Goal: Transaction & Acquisition: Book appointment/travel/reservation

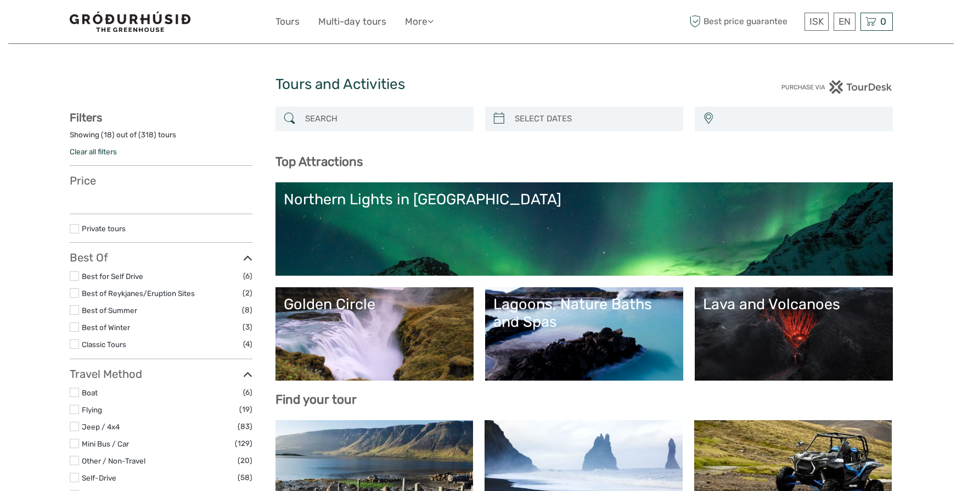
select select
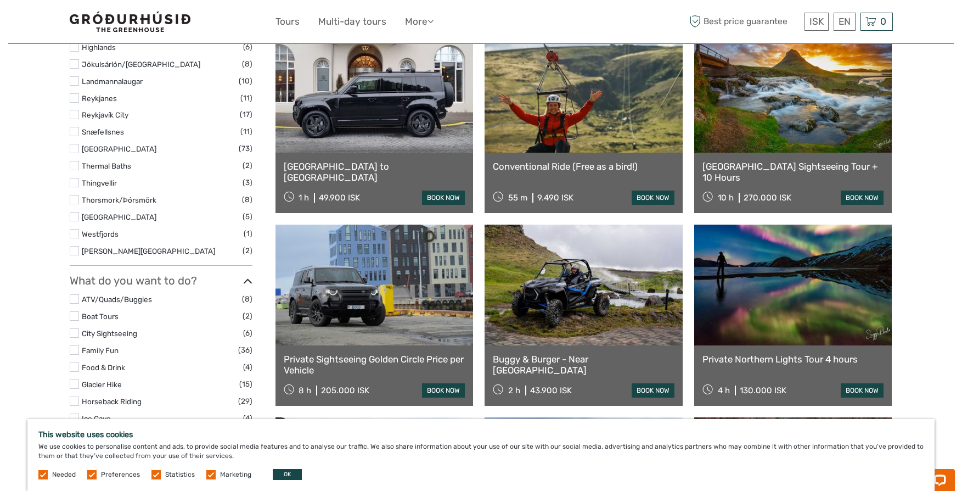
scroll to position [579, 0]
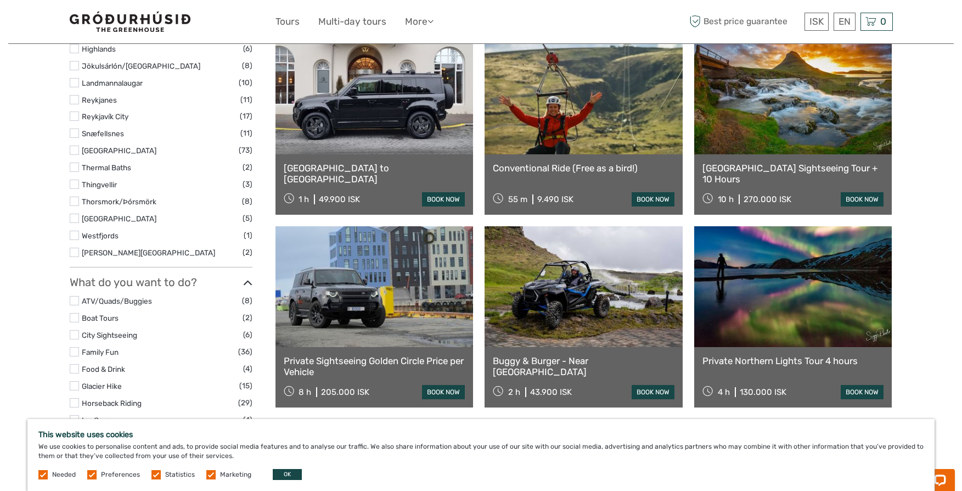
click at [340, 305] on link at bounding box center [374, 286] width 198 height 121
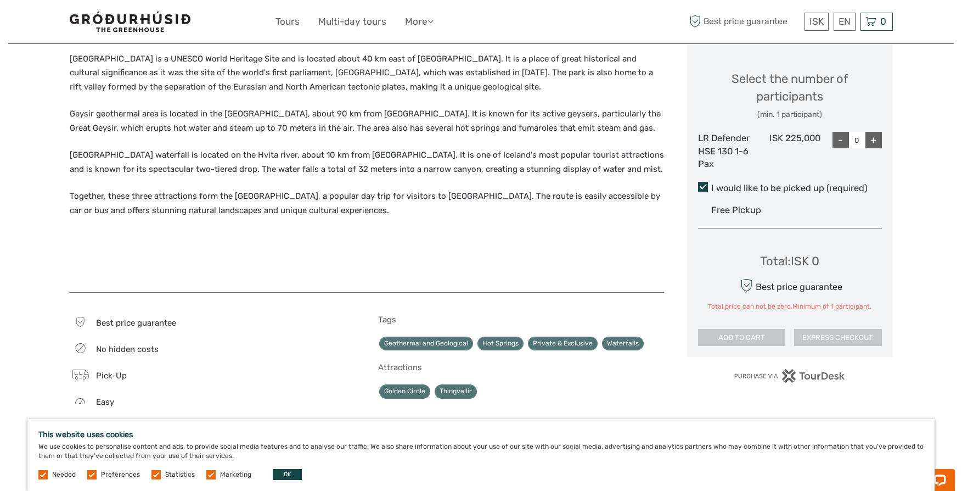
scroll to position [458, 0]
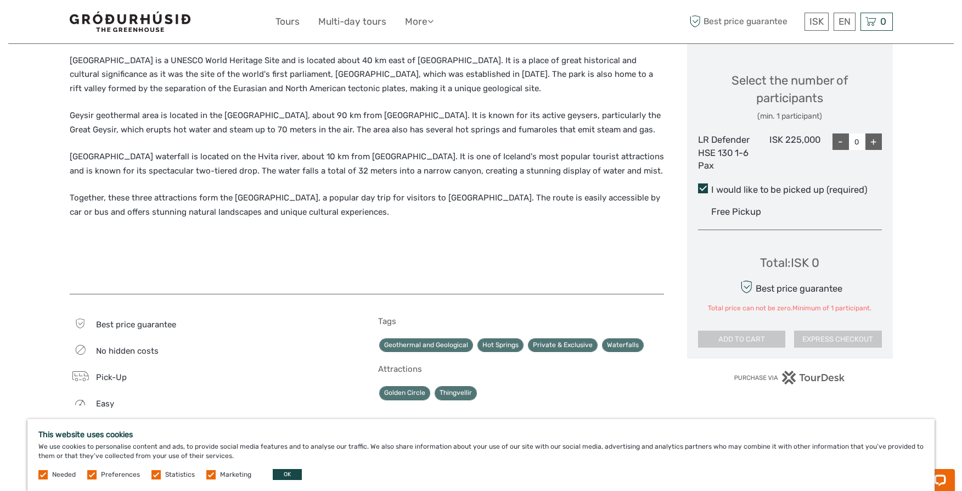
click at [874, 139] on div "+" at bounding box center [873, 141] width 16 height 16
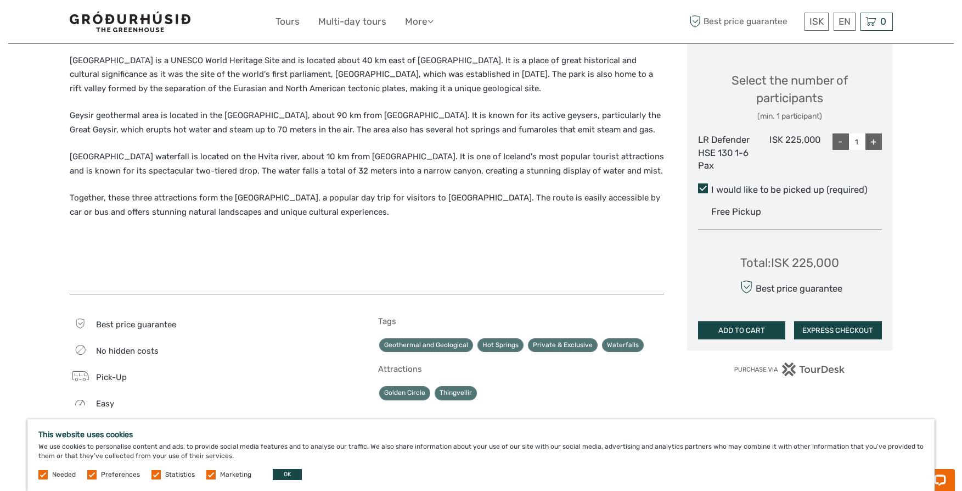
click at [874, 139] on div "+" at bounding box center [873, 141] width 16 height 16
type input "4"
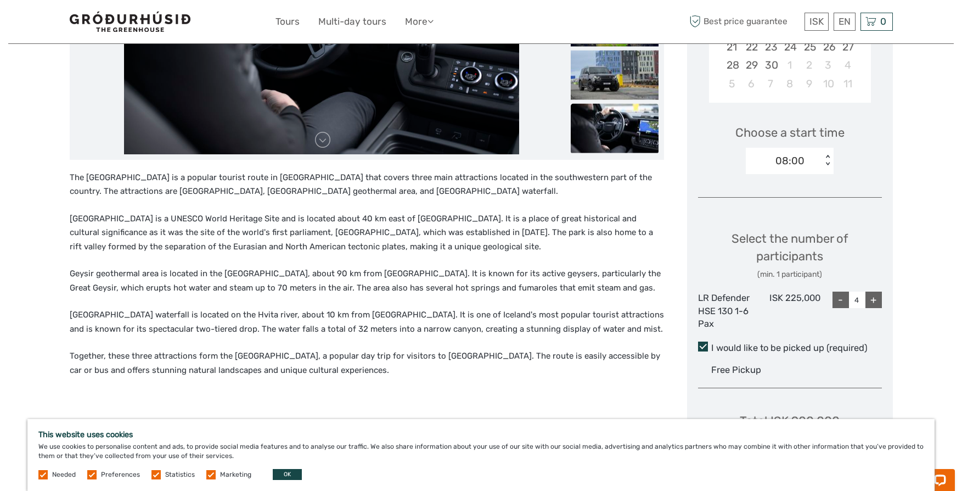
scroll to position [284, 0]
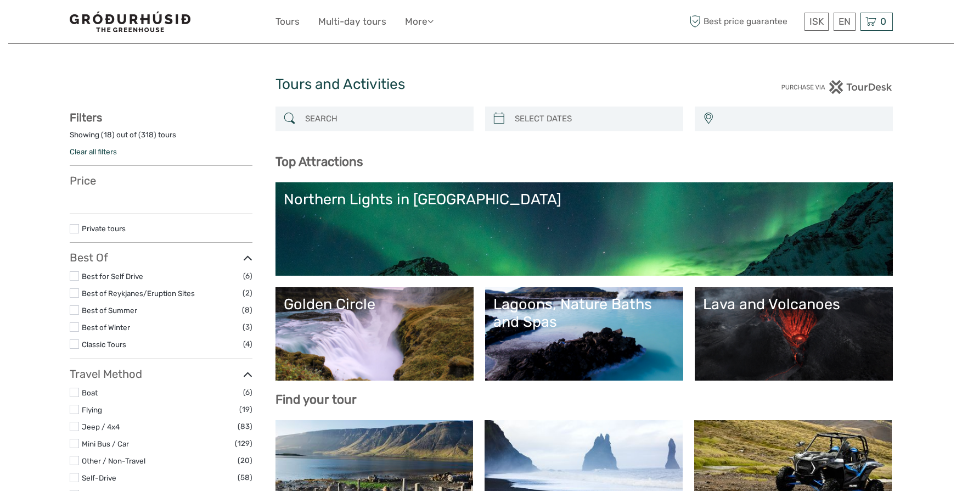
select select
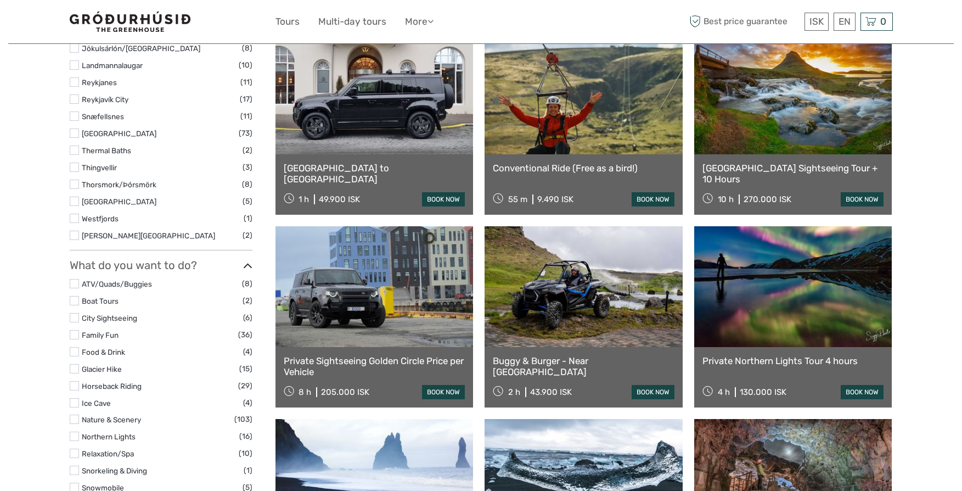
select select
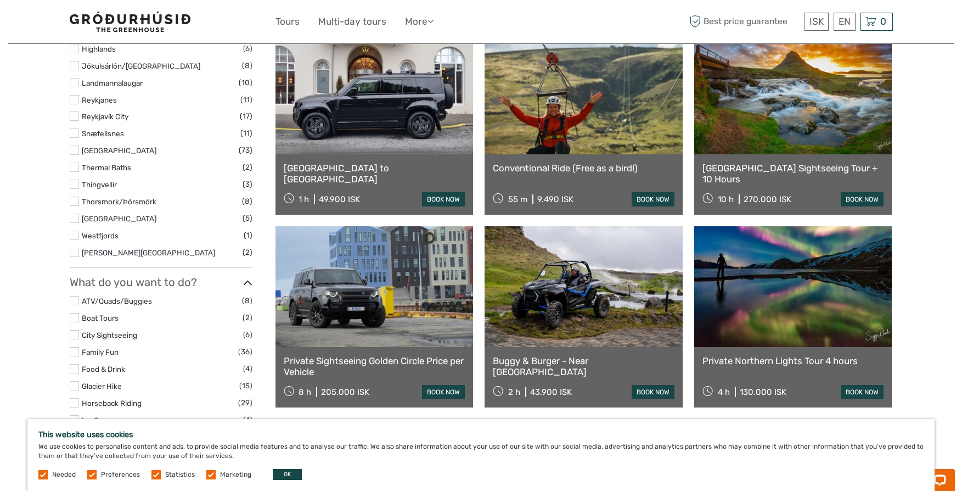
scroll to position [0, 0]
click at [554, 126] on link at bounding box center [584, 93] width 198 height 121
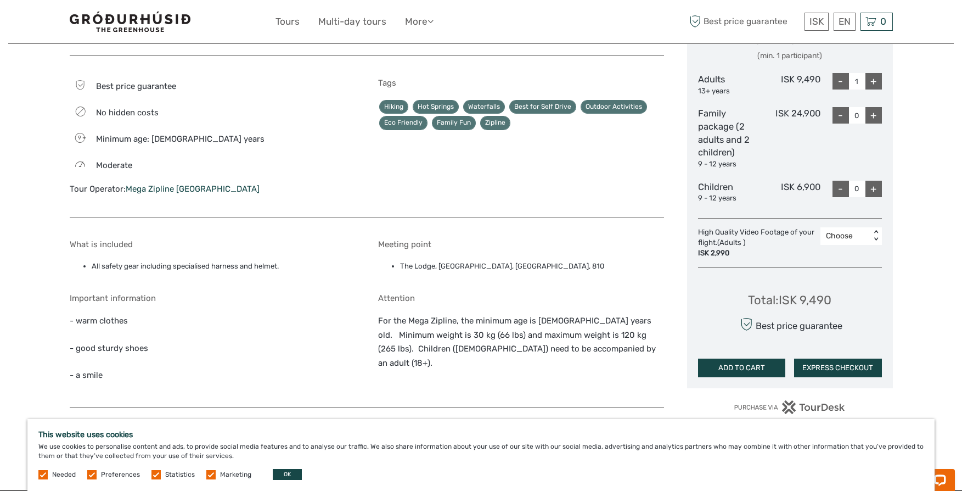
scroll to position [510, 0]
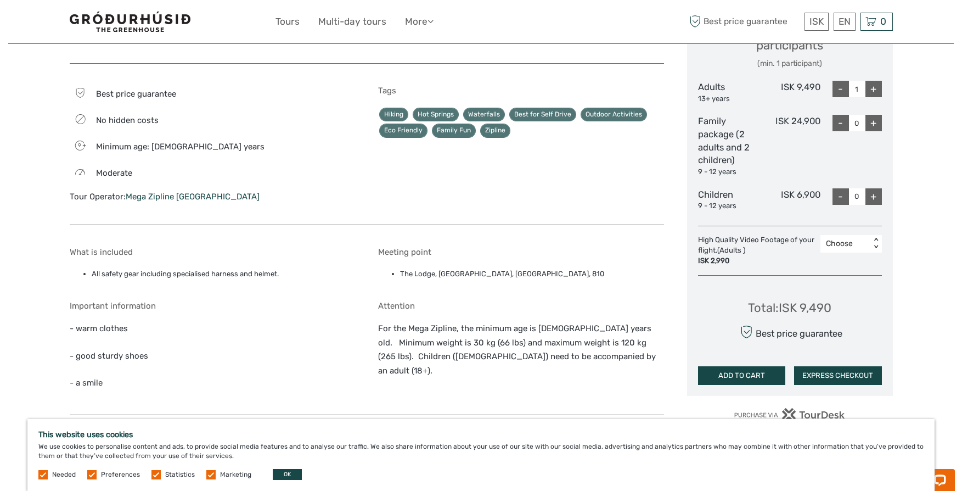
click at [873, 87] on div "+" at bounding box center [873, 89] width 16 height 16
click at [839, 91] on div "-" at bounding box center [841, 89] width 16 height 16
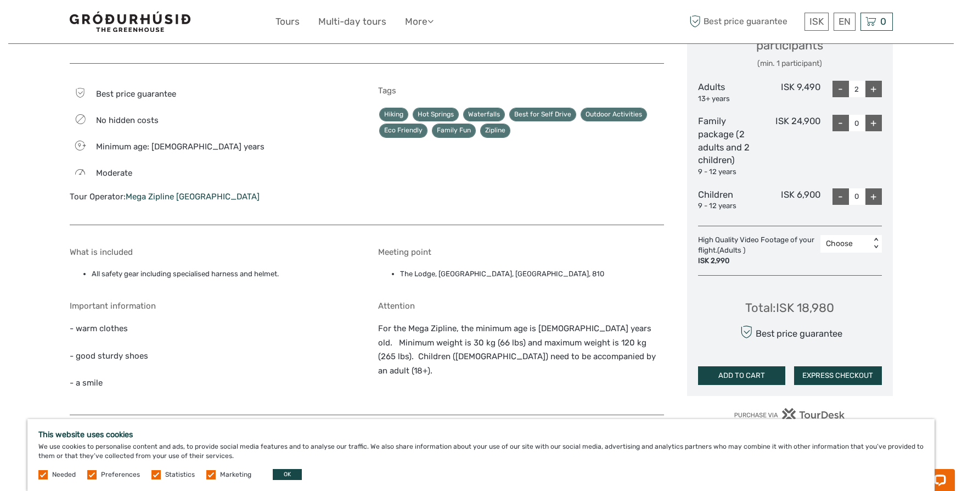
click at [839, 91] on div "-" at bounding box center [841, 89] width 16 height 16
type input "1"
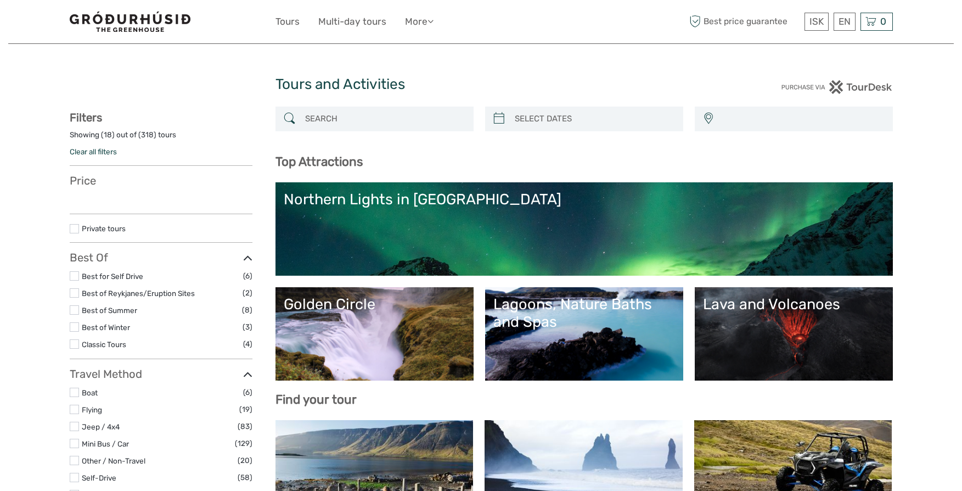
select select
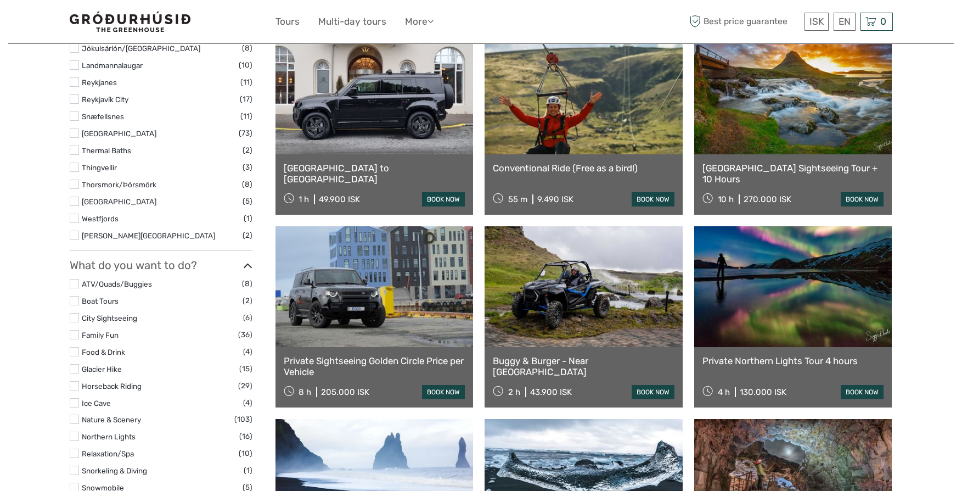
select select
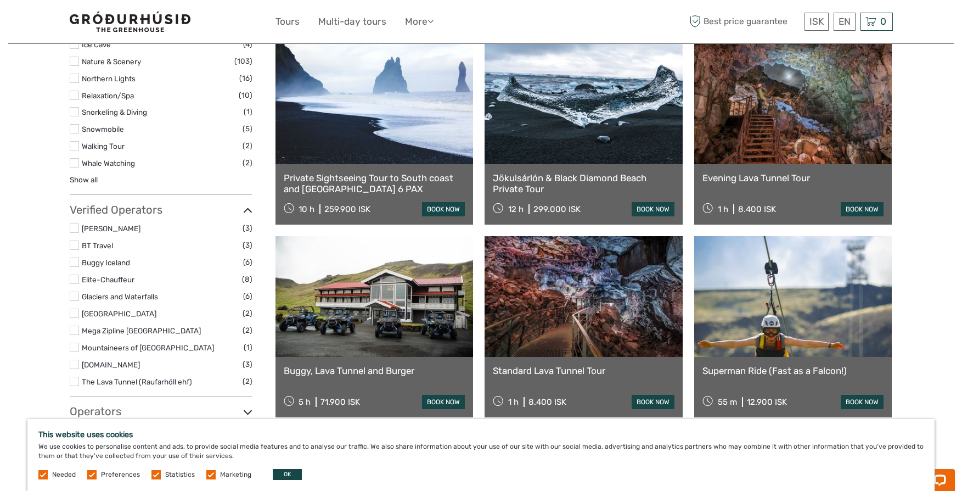
scroll to position [960, 0]
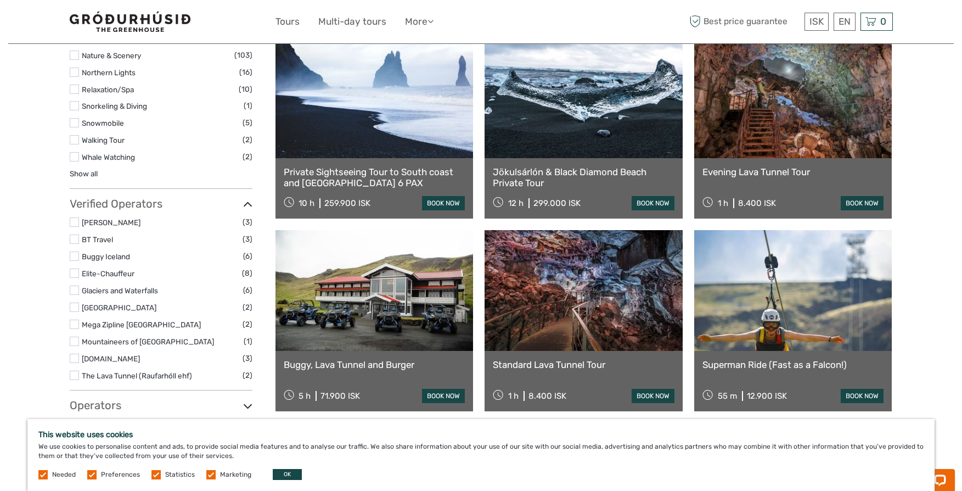
click at [773, 115] on link at bounding box center [793, 97] width 198 height 121
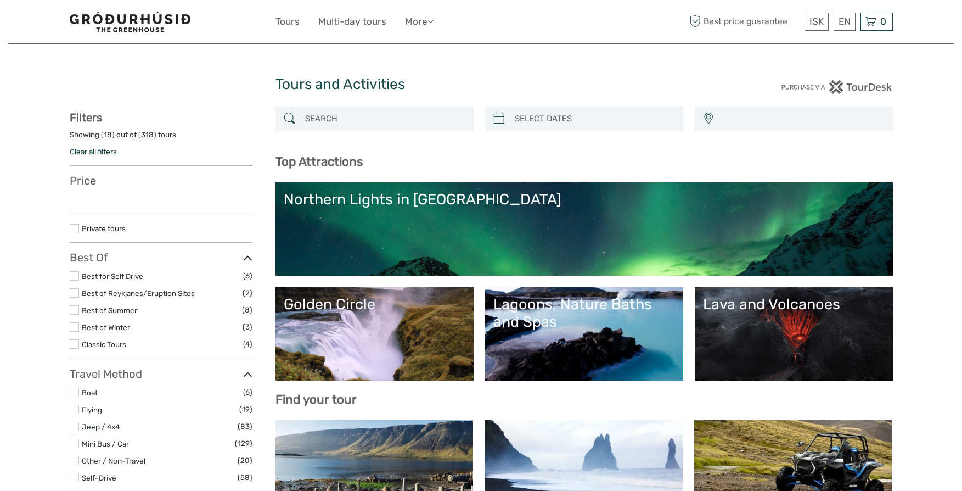
select select
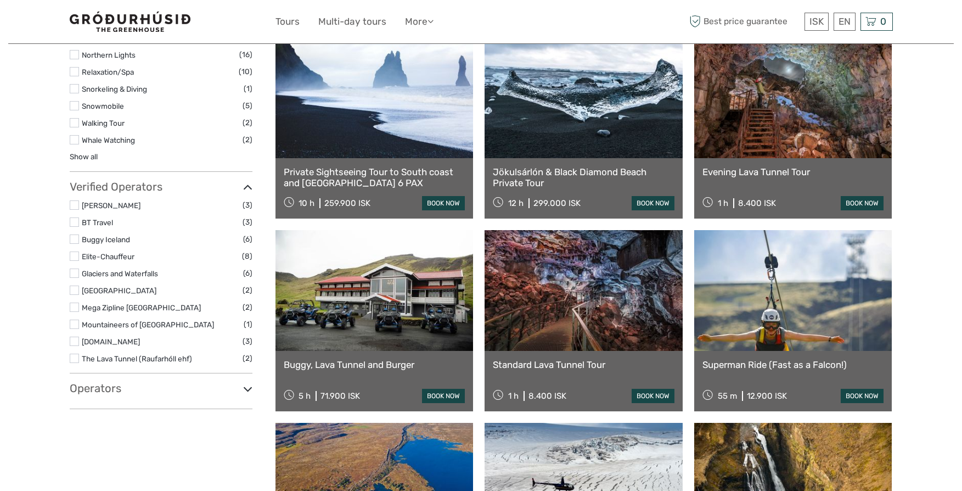
select select
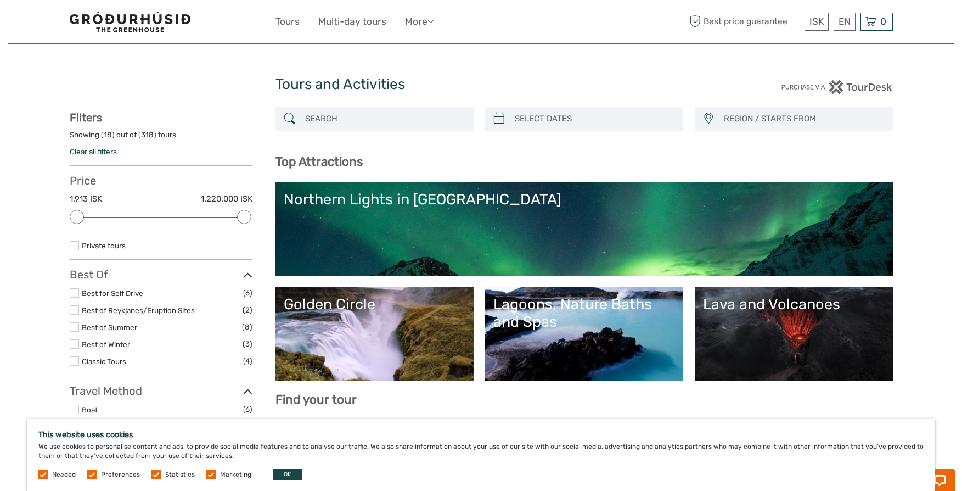
scroll to position [4, 0]
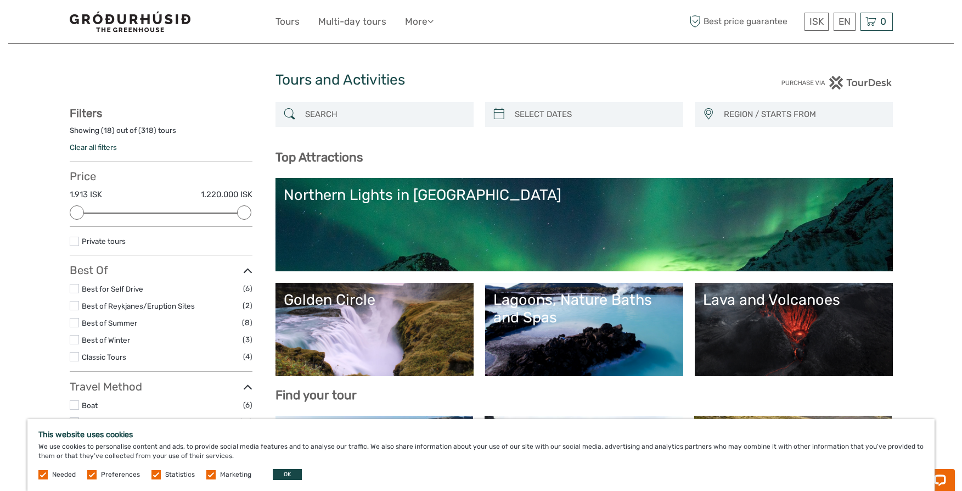
click at [74, 288] on label at bounding box center [74, 288] width 9 height 9
click at [0, 0] on input "checkbox" at bounding box center [0, 0] width 0 height 0
